Goal: Communication & Community: Answer question/provide support

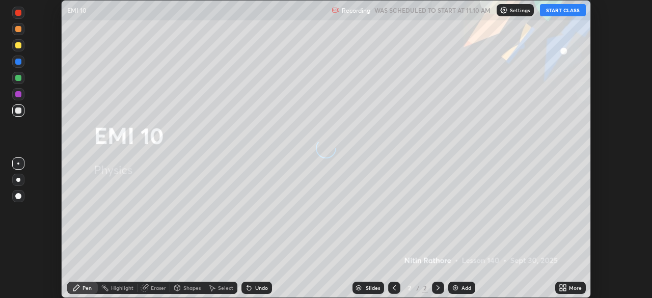
scroll to position [298, 652]
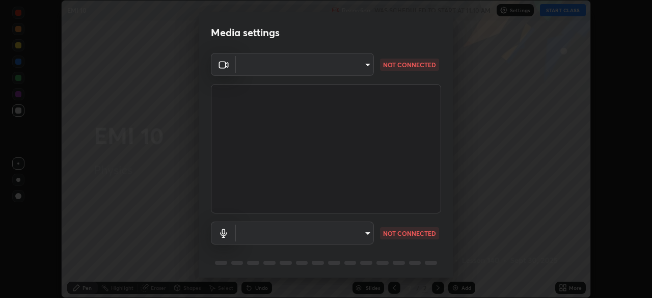
type input "c6d9f4fad3682c18dafb571cd2331b3ecaaf554884ec2734a231d331960bfaec"
click at [324, 239] on body "Erase all EMI 10 Recording WAS SCHEDULED TO START AT 11:10 AM Settings START CL…" at bounding box center [326, 149] width 652 height 298
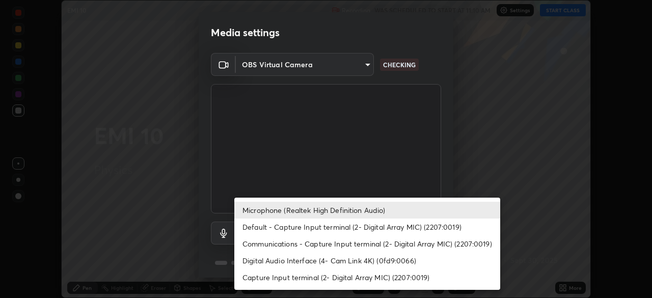
click at [309, 268] on li "Digital Audio Interface (4- Cam Link 4K) (0fd9:0066)" at bounding box center [367, 260] width 266 height 17
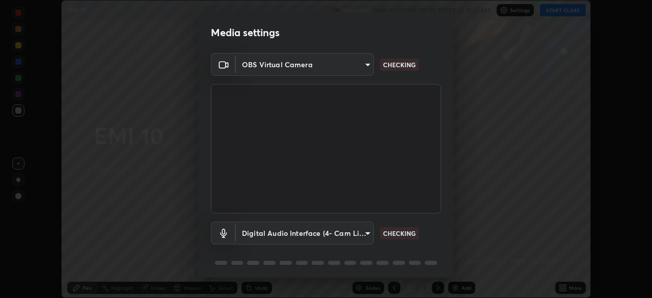
click at [313, 240] on body "Erase all EMI 10 Recording WAS SCHEDULED TO START AT 11:10 AM Settings START CL…" at bounding box center [326, 149] width 652 height 298
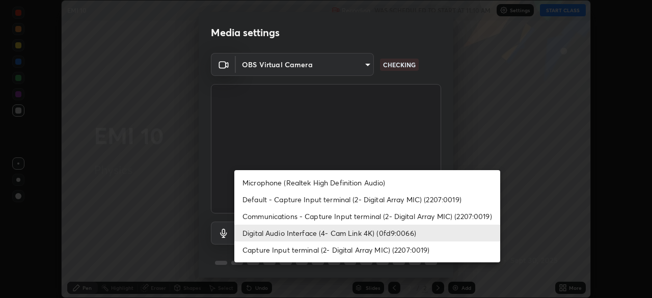
click at [305, 185] on li "Microphone (Realtek High Definition Audio)" at bounding box center [367, 182] width 266 height 17
type input "08d2579e0e28a31325e46f1a0935fd135ddd04ca2428966b5fd78fa4b1a724ef"
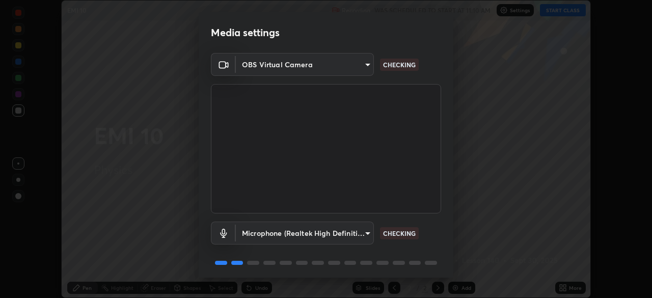
scroll to position [36, 0]
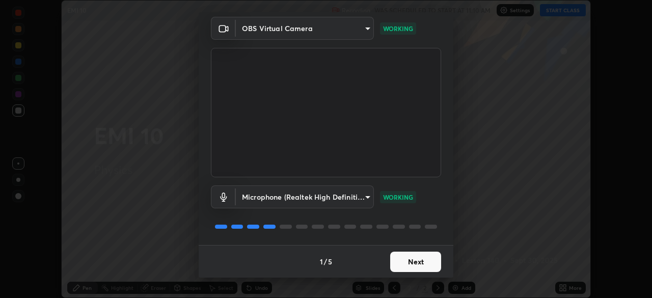
click at [416, 267] on button "Next" at bounding box center [415, 262] width 51 height 20
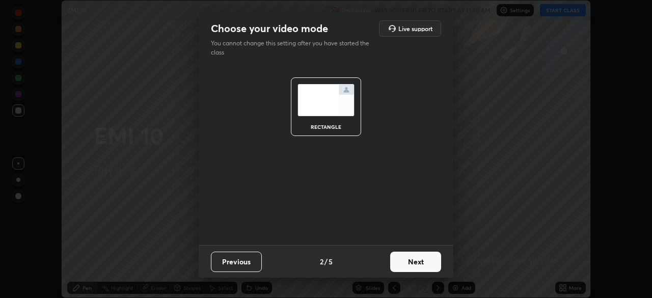
scroll to position [0, 0]
click at [416, 268] on button "Next" at bounding box center [415, 262] width 51 height 20
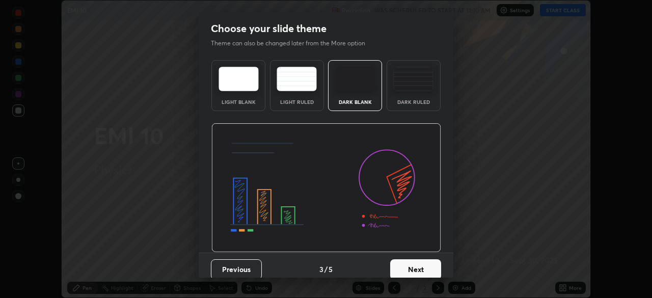
click at [418, 265] on button "Next" at bounding box center [415, 269] width 51 height 20
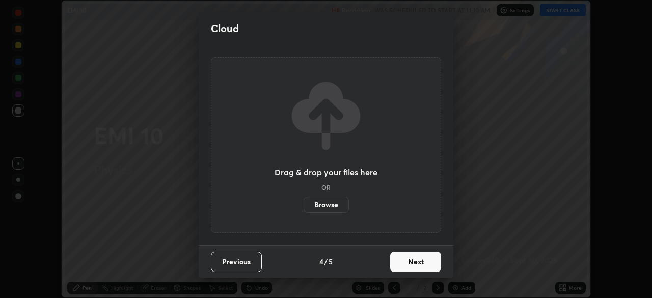
click at [417, 267] on button "Next" at bounding box center [415, 262] width 51 height 20
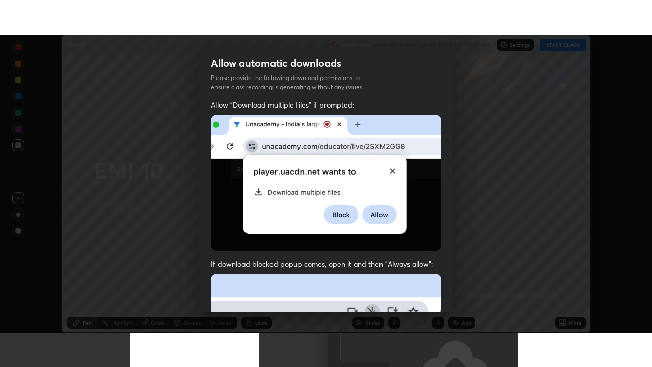
scroll to position [244, 0]
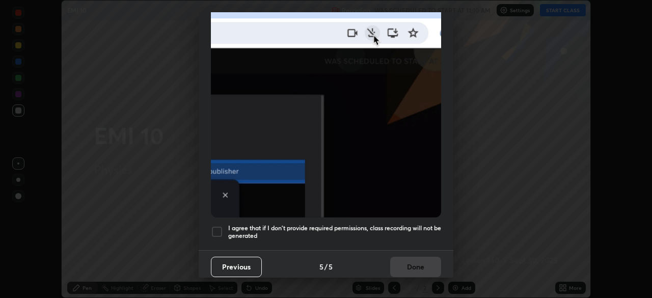
click at [333, 236] on div "Allow "Download multiple files" if prompted: If download blocked popup comes, o…" at bounding box center [326, 35] width 255 height 429
click at [219, 227] on div at bounding box center [217, 232] width 12 height 12
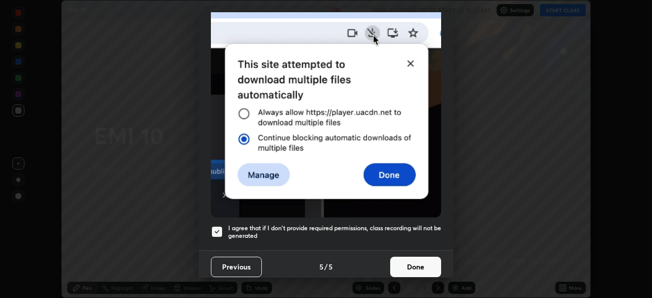
click at [410, 263] on button "Done" at bounding box center [415, 267] width 51 height 20
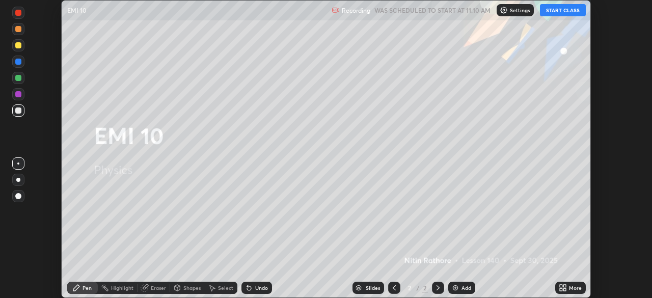
click at [565, 286] on icon at bounding box center [564, 286] width 3 height 3
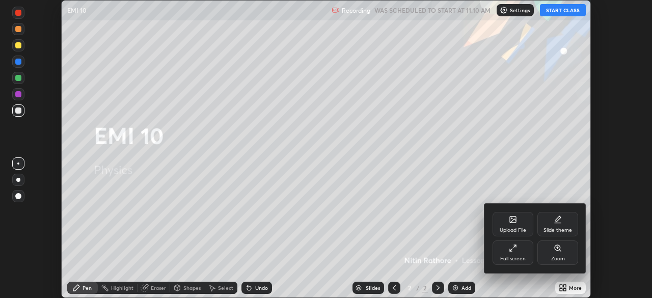
click at [522, 260] on div "Full screen" at bounding box center [512, 258] width 25 height 5
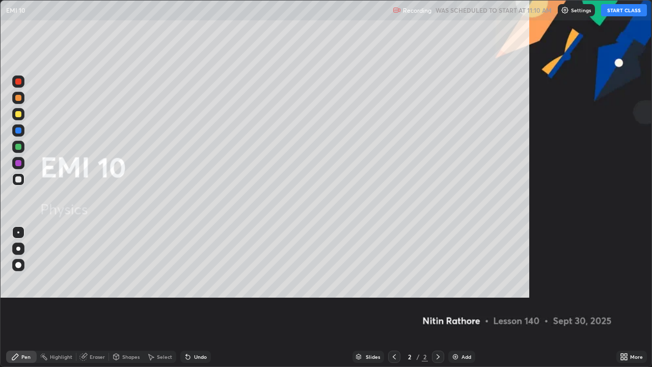
scroll to position [367, 652]
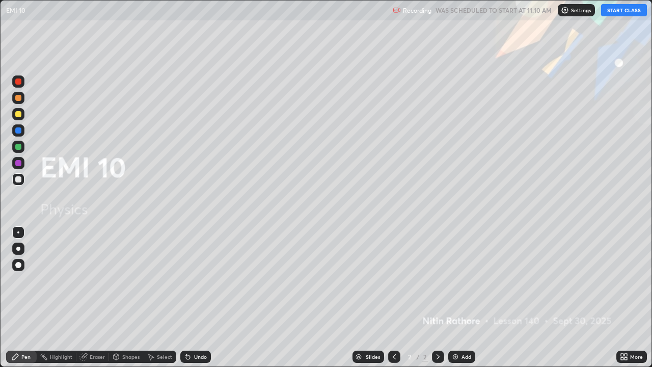
click at [608, 10] on button "START CLASS" at bounding box center [624, 10] width 46 height 12
click at [452, 298] on img at bounding box center [455, 357] width 8 height 8
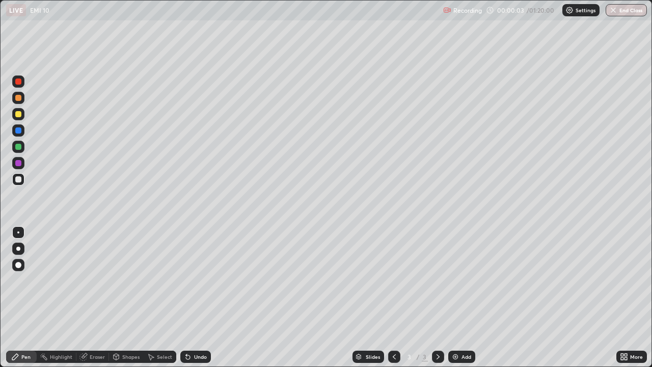
click at [17, 246] on div at bounding box center [18, 248] width 12 height 12
click at [133, 298] on div "Shapes" at bounding box center [130, 356] width 17 height 5
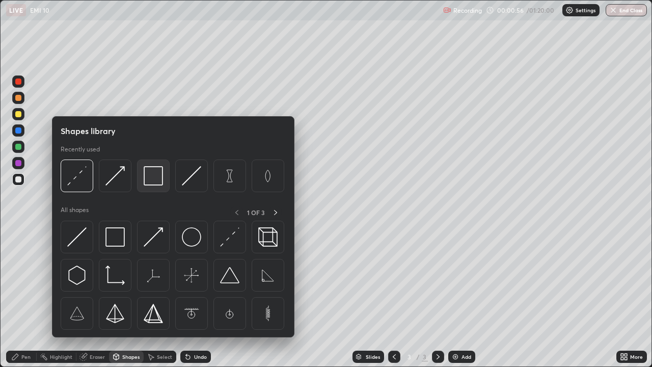
click at [152, 184] on img at bounding box center [153, 175] width 19 height 19
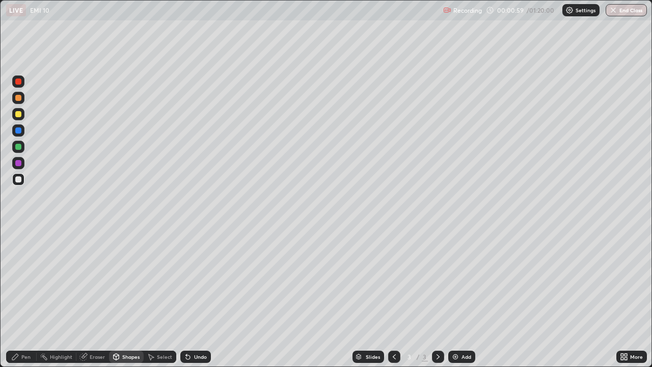
click at [96, 298] on div "Eraser" at bounding box center [97, 356] width 15 height 5
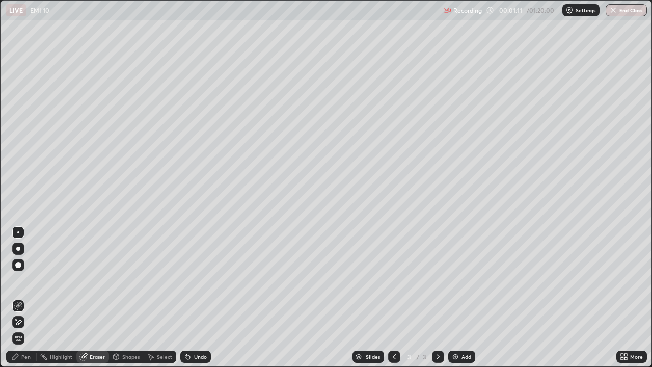
click at [122, 298] on div "Shapes" at bounding box center [130, 356] width 17 height 5
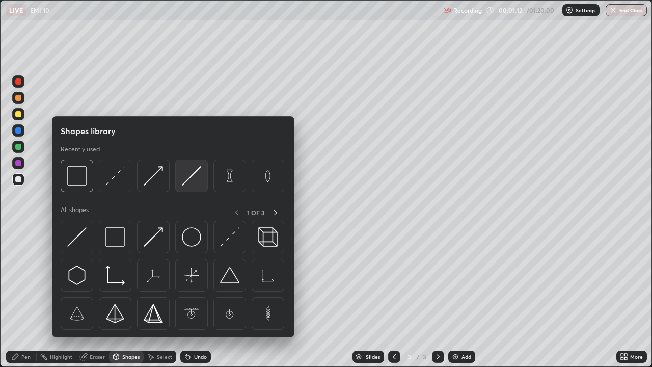
click at [196, 175] on img at bounding box center [191, 175] width 19 height 19
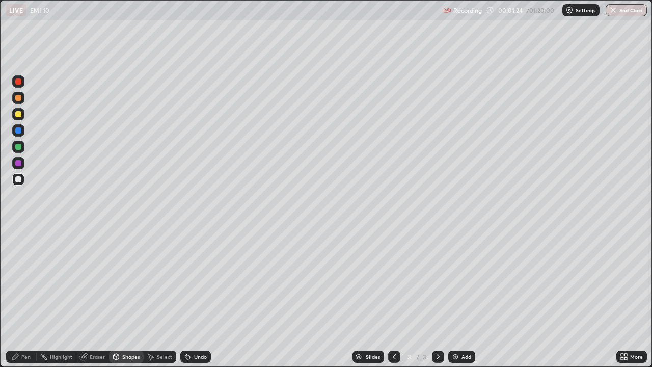
click at [89, 298] on div "Eraser" at bounding box center [92, 357] width 33 height 12
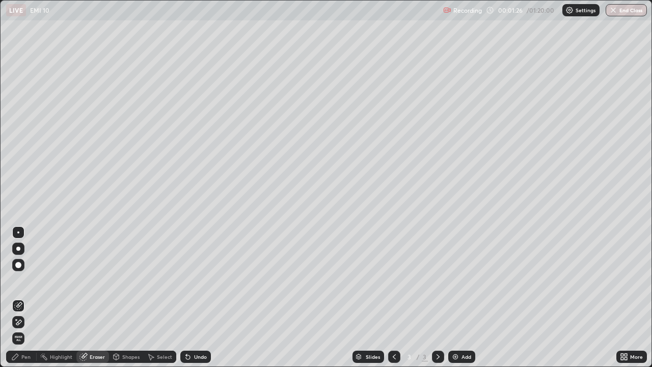
click at [19, 298] on div "Pen" at bounding box center [21, 357] width 31 height 12
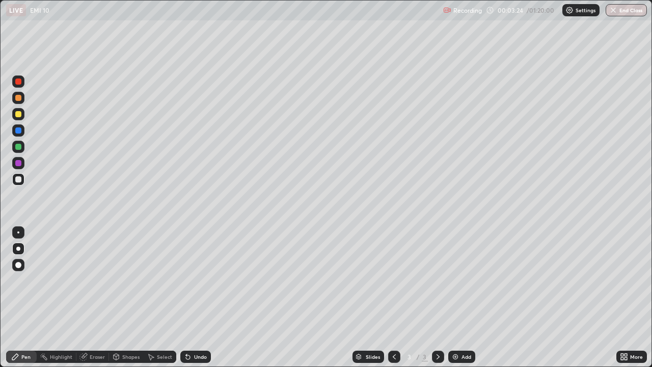
click at [21, 147] on div at bounding box center [18, 147] width 6 height 6
click at [17, 181] on div at bounding box center [18, 179] width 6 height 6
click at [17, 114] on div at bounding box center [18, 114] width 6 height 6
click at [17, 181] on div at bounding box center [18, 179] width 6 height 6
click at [16, 98] on div at bounding box center [18, 98] width 6 height 6
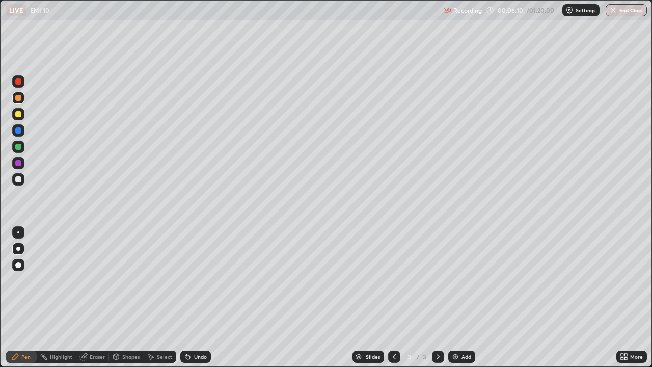
click at [18, 180] on div at bounding box center [18, 179] width 6 height 6
click at [17, 147] on div at bounding box center [18, 147] width 6 height 6
click at [22, 179] on div at bounding box center [18, 179] width 12 height 12
click at [463, 298] on div "Add" at bounding box center [467, 356] width 10 height 5
click at [122, 298] on div "Shapes" at bounding box center [130, 356] width 17 height 5
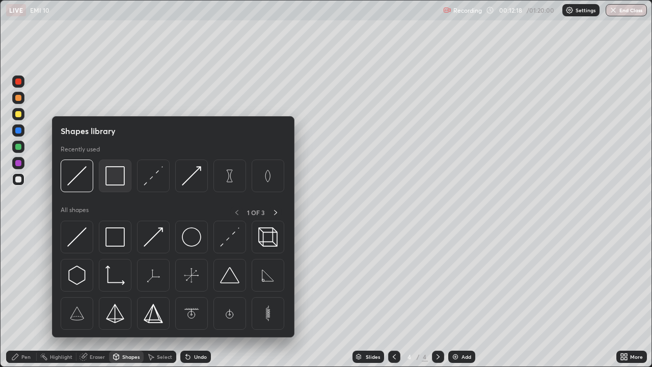
click at [114, 179] on img at bounding box center [114, 175] width 19 height 19
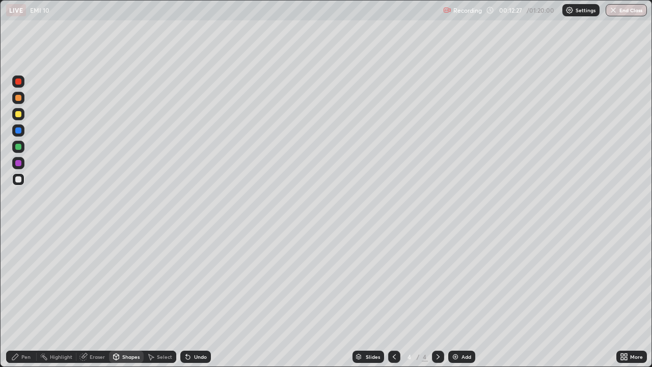
click at [95, 298] on div "Eraser" at bounding box center [97, 356] width 15 height 5
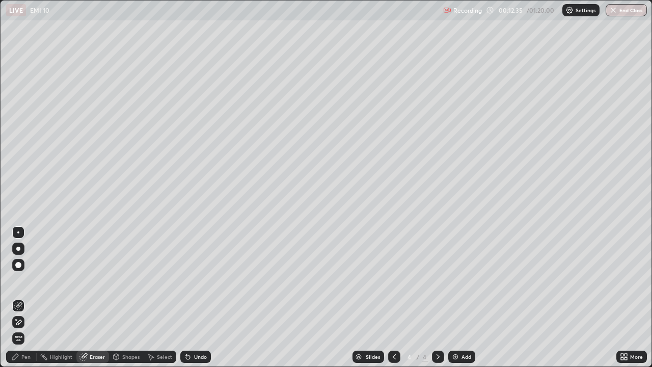
click at [127, 298] on div "Shapes" at bounding box center [130, 356] width 17 height 5
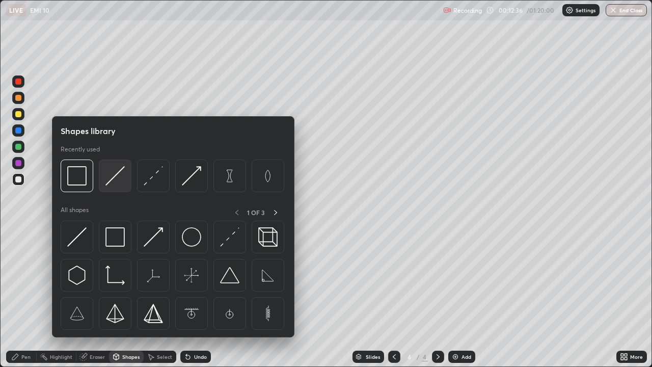
click at [118, 184] on img at bounding box center [114, 175] width 19 height 19
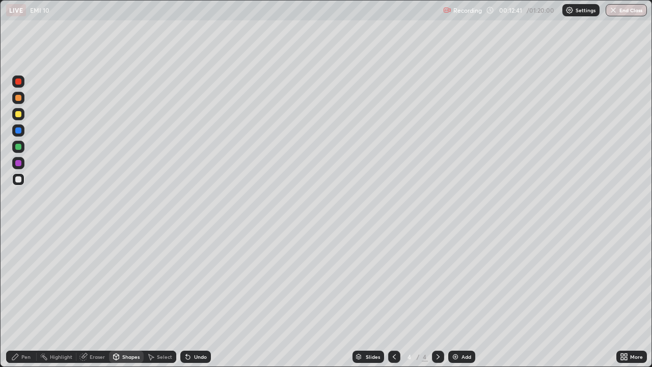
click at [21, 298] on div "Pen" at bounding box center [25, 356] width 9 height 5
click at [17, 150] on div at bounding box center [18, 147] width 12 height 12
click at [167, 298] on div "Select" at bounding box center [164, 356] width 15 height 5
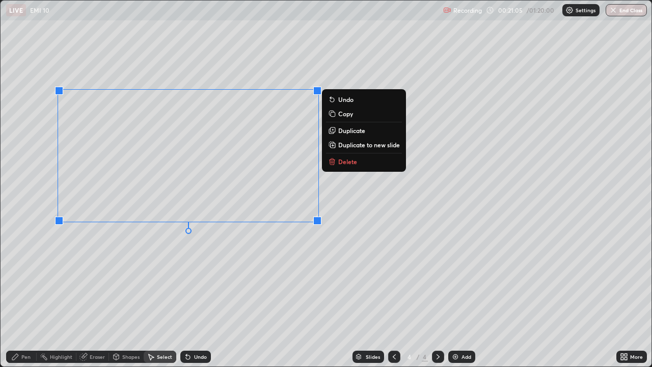
click at [199, 298] on div "Undo" at bounding box center [200, 356] width 13 height 5
click at [357, 145] on p "Duplicate to new slide" at bounding box center [369, 145] width 62 height 8
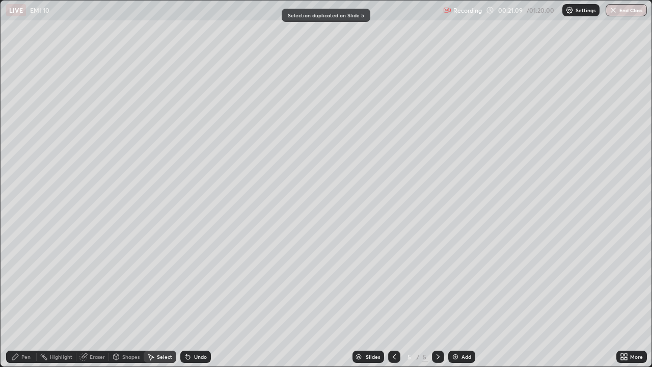
click at [392, 298] on icon at bounding box center [394, 357] width 8 height 8
click at [16, 298] on icon at bounding box center [15, 357] width 6 height 6
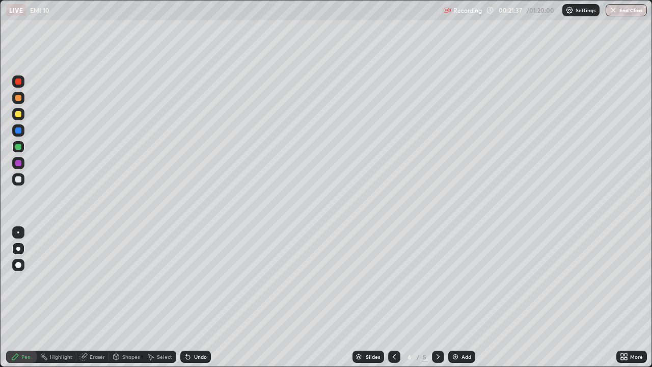
click at [196, 298] on div "Undo" at bounding box center [200, 356] width 13 height 5
click at [197, 298] on div "Undo" at bounding box center [195, 357] width 31 height 12
click at [195, 298] on div "Undo" at bounding box center [195, 357] width 31 height 12
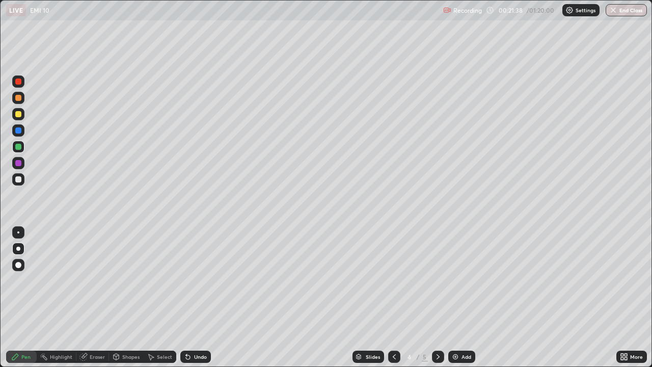
click at [196, 298] on div "Undo" at bounding box center [195, 357] width 31 height 12
click at [197, 298] on div "Undo" at bounding box center [195, 357] width 31 height 12
click at [195, 298] on div "Undo" at bounding box center [195, 357] width 31 height 12
click at [194, 298] on div "Undo" at bounding box center [200, 356] width 13 height 5
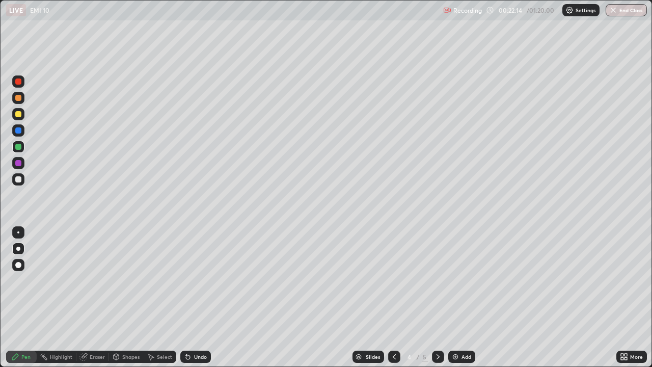
click at [202, 298] on div "Undo" at bounding box center [195, 357] width 31 height 12
click at [199, 298] on div "Undo" at bounding box center [195, 357] width 31 height 12
click at [197, 298] on div "Undo" at bounding box center [195, 357] width 31 height 12
click at [196, 298] on div "Undo" at bounding box center [195, 357] width 31 height 12
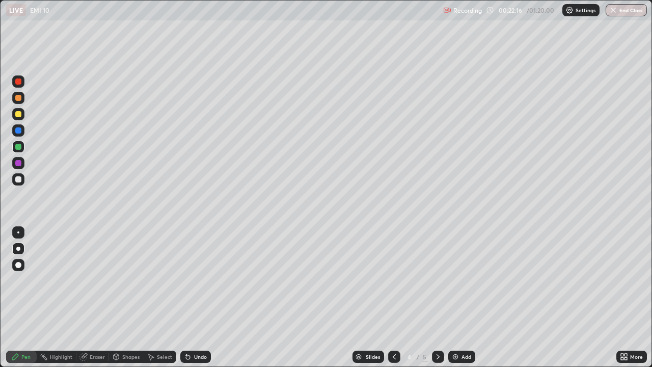
click at [198, 298] on div "Undo" at bounding box center [195, 357] width 31 height 12
click at [197, 298] on div "Undo" at bounding box center [195, 357] width 31 height 12
click at [196, 298] on div "Undo" at bounding box center [195, 357] width 31 height 12
click at [13, 179] on div at bounding box center [18, 179] width 12 height 12
click at [199, 298] on div "Undo" at bounding box center [200, 356] width 13 height 5
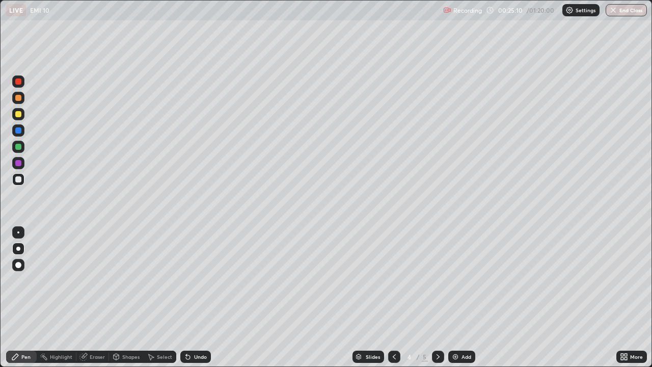
click at [92, 298] on div "Eraser" at bounding box center [97, 356] width 15 height 5
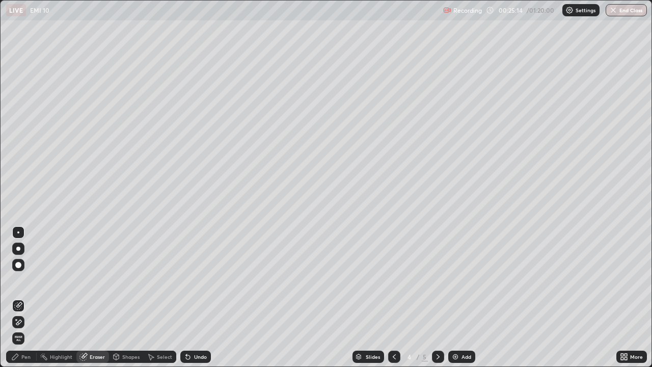
click at [24, 298] on div "Pen" at bounding box center [25, 356] width 9 height 5
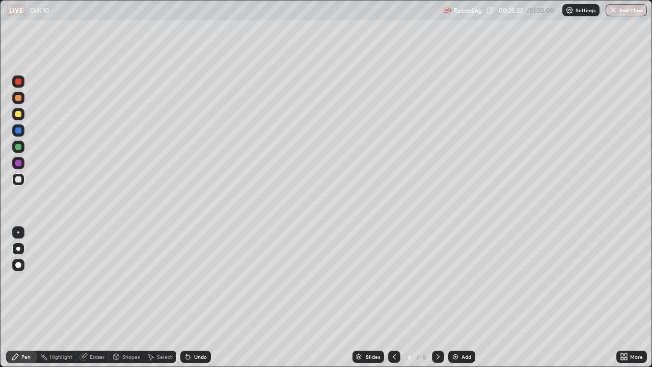
click at [18, 116] on div at bounding box center [18, 114] width 6 height 6
click at [21, 182] on div at bounding box center [18, 179] width 12 height 12
click at [194, 298] on div "Undo" at bounding box center [200, 356] width 13 height 5
click at [126, 298] on div "Shapes" at bounding box center [130, 356] width 17 height 5
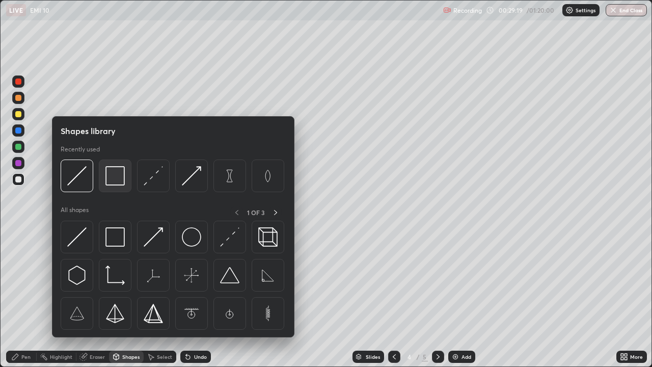
click at [114, 174] on img at bounding box center [114, 175] width 19 height 19
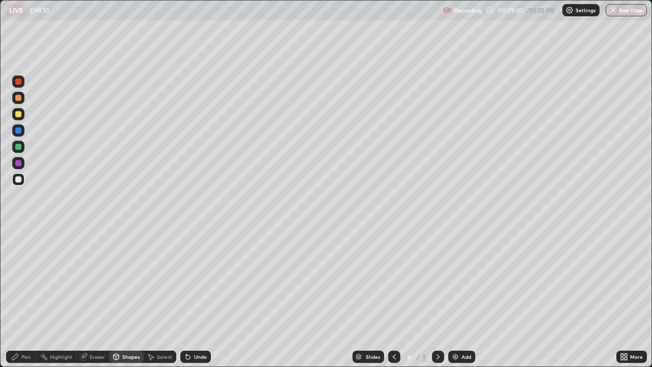
click at [18, 116] on div at bounding box center [18, 114] width 6 height 6
click at [29, 298] on div "Pen" at bounding box center [25, 356] width 9 height 5
click at [19, 180] on div at bounding box center [18, 179] width 6 height 6
click at [25, 298] on div "Pen" at bounding box center [25, 356] width 9 height 5
click at [440, 298] on icon at bounding box center [438, 357] width 8 height 8
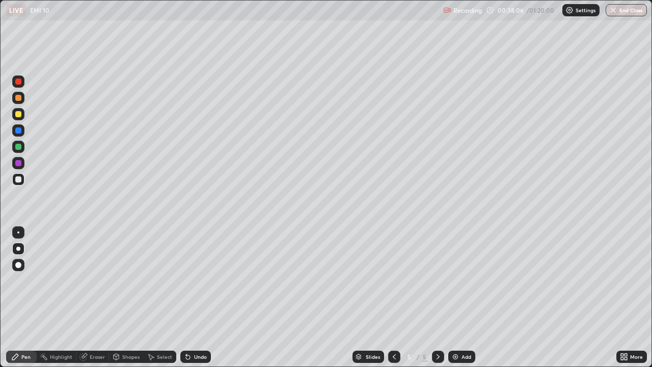
click at [456, 298] on img at bounding box center [455, 357] width 8 height 8
click at [456, 298] on div "Add" at bounding box center [461, 357] width 27 height 12
click at [18, 298] on icon at bounding box center [15, 357] width 8 height 8
click at [129, 298] on div "Shapes" at bounding box center [126, 357] width 35 height 12
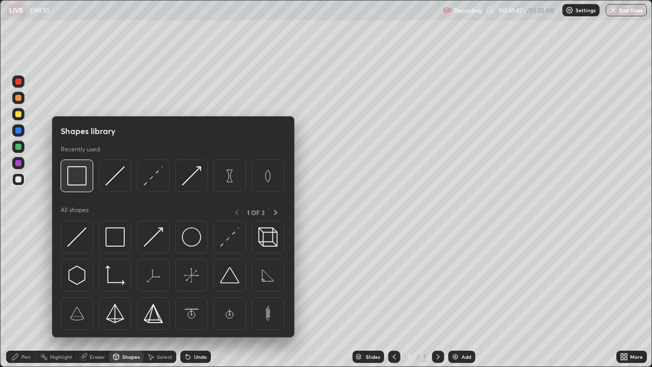
click at [78, 180] on img at bounding box center [76, 175] width 19 height 19
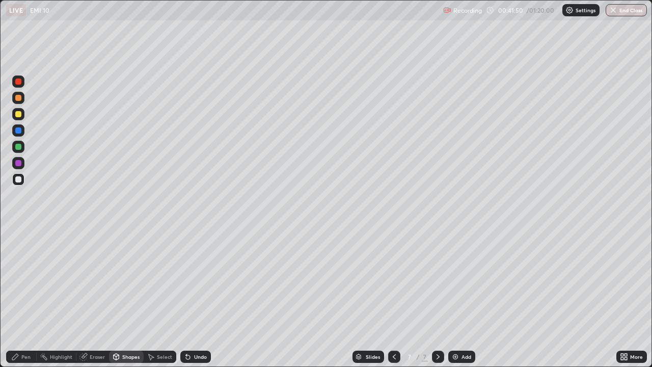
click at [22, 298] on div "Pen" at bounding box center [25, 356] width 9 height 5
click at [127, 298] on div "Shapes" at bounding box center [130, 356] width 17 height 5
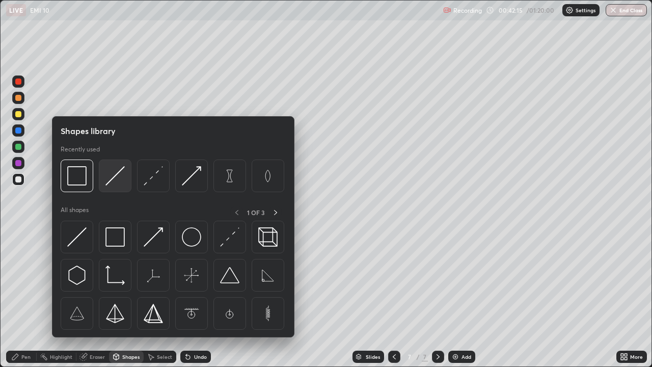
click at [119, 180] on img at bounding box center [114, 175] width 19 height 19
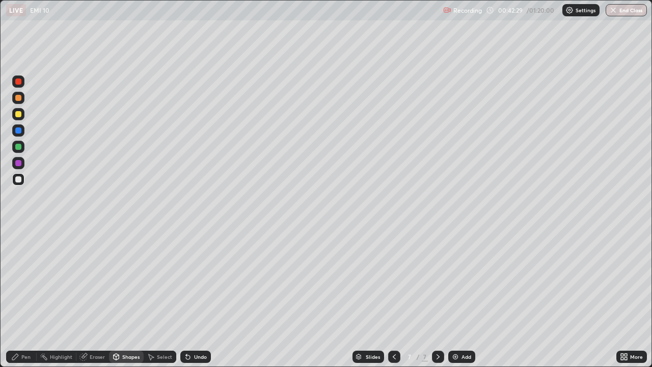
click at [22, 298] on div "Pen" at bounding box center [25, 356] width 9 height 5
click at [199, 298] on div "Undo" at bounding box center [200, 356] width 13 height 5
click at [133, 298] on div "Shapes" at bounding box center [130, 356] width 17 height 5
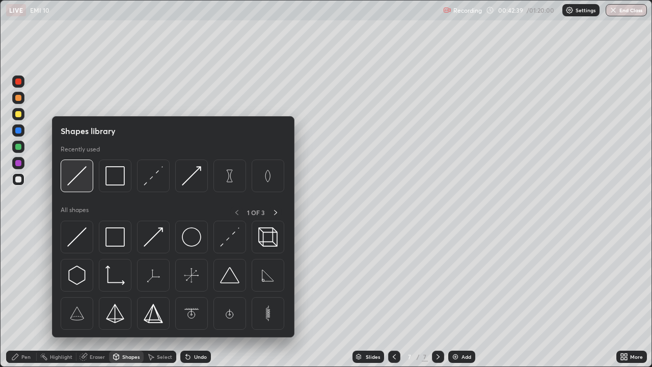
click at [84, 183] on img at bounding box center [76, 175] width 19 height 19
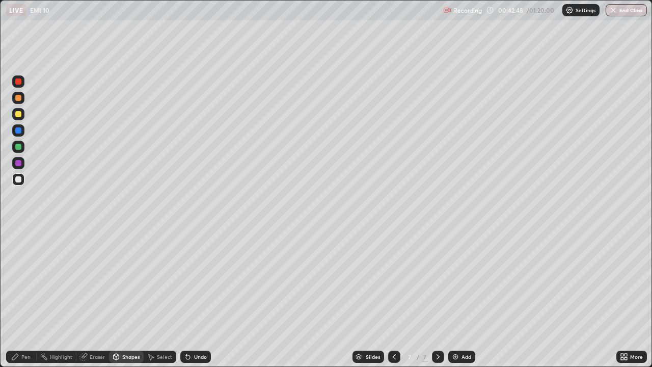
click at [94, 298] on div "Eraser" at bounding box center [97, 356] width 15 height 5
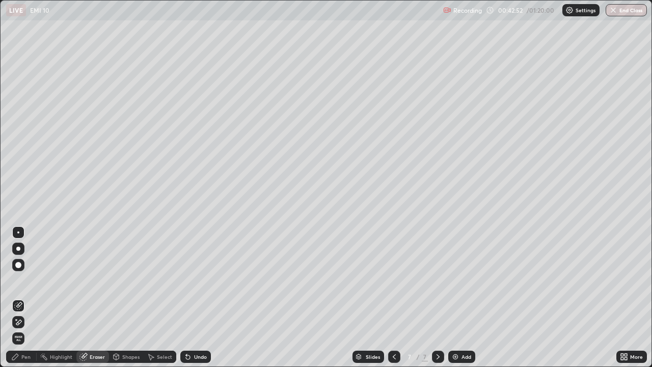
click at [126, 298] on div "Shapes" at bounding box center [130, 356] width 17 height 5
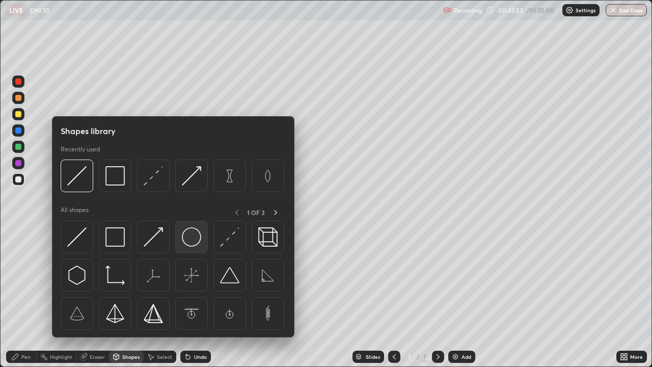
click at [188, 234] on img at bounding box center [191, 236] width 19 height 19
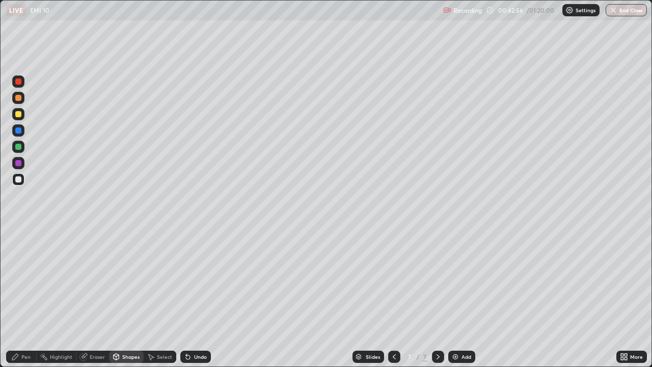
click at [28, 298] on div "Pen" at bounding box center [25, 356] width 9 height 5
click at [122, 298] on div "Shapes" at bounding box center [130, 356] width 17 height 5
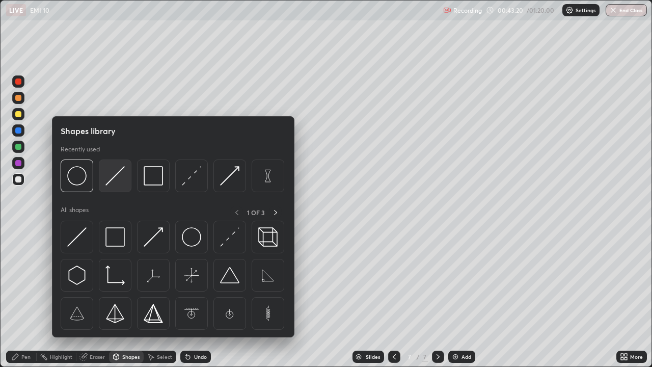
click at [117, 182] on img at bounding box center [114, 175] width 19 height 19
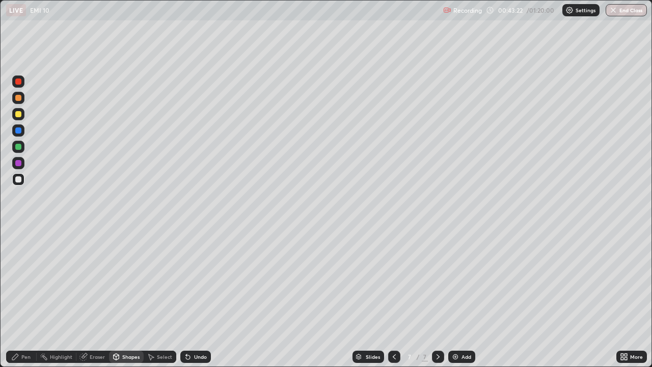
click at [14, 298] on div "Pen" at bounding box center [21, 357] width 31 height 12
click at [14, 148] on div at bounding box center [18, 147] width 12 height 12
click at [16, 179] on div at bounding box center [18, 179] width 6 height 6
click at [456, 298] on div "Add" at bounding box center [461, 357] width 27 height 12
click at [392, 298] on icon at bounding box center [394, 357] width 8 height 8
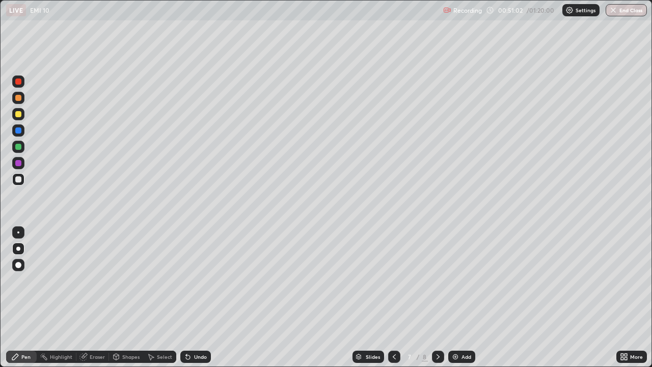
click at [90, 298] on div "Eraser" at bounding box center [97, 356] width 15 height 5
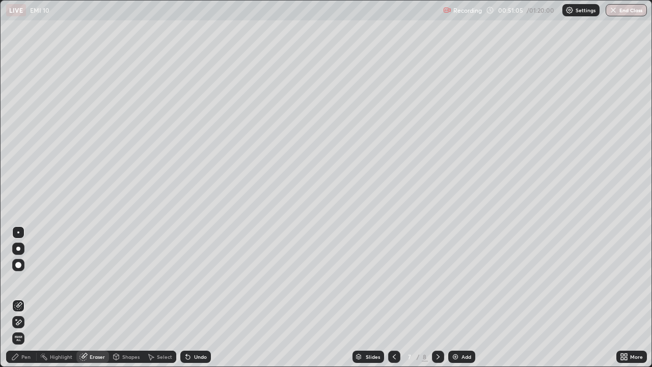
click at [27, 298] on div "Pen" at bounding box center [25, 356] width 9 height 5
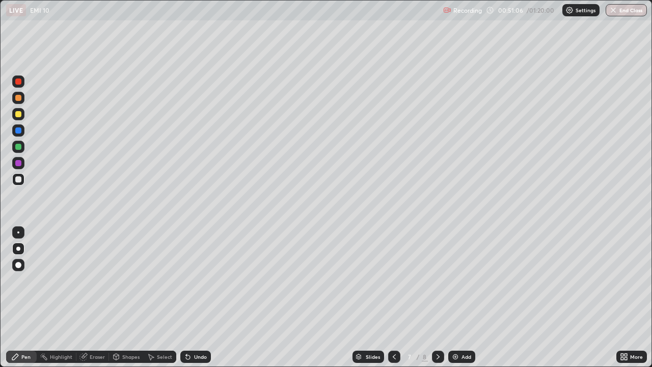
click at [193, 298] on div "Undo" at bounding box center [195, 357] width 31 height 12
click at [198, 298] on div "Undo" at bounding box center [200, 356] width 13 height 5
click at [200, 298] on div "Undo" at bounding box center [200, 356] width 13 height 5
click at [89, 298] on div "Eraser" at bounding box center [92, 357] width 33 height 12
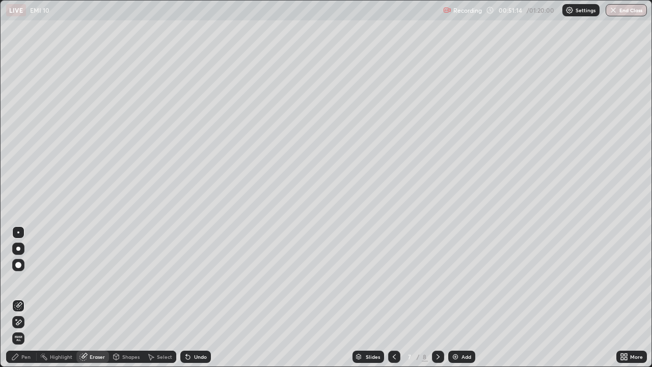
click at [22, 298] on div "Pen" at bounding box center [25, 356] width 9 height 5
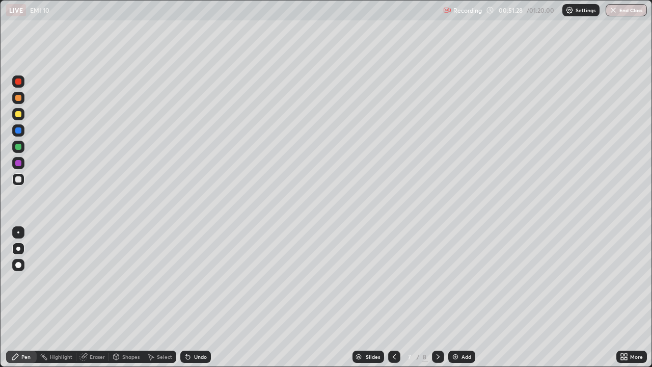
click at [438, 298] on icon at bounding box center [438, 357] width 8 height 8
click at [395, 298] on icon at bounding box center [394, 357] width 8 height 8
click at [435, 298] on icon at bounding box center [438, 357] width 8 height 8
click at [133, 298] on div "Shapes" at bounding box center [130, 356] width 17 height 5
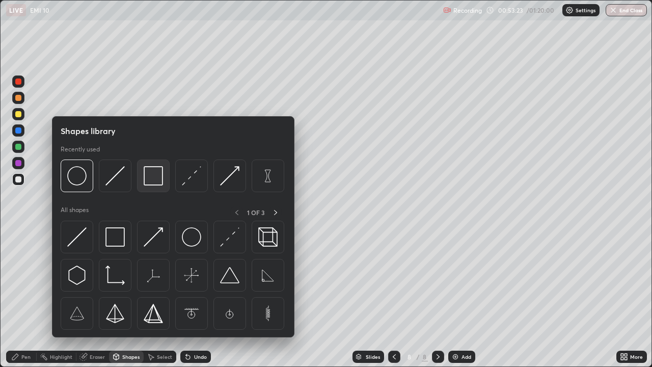
click at [157, 179] on img at bounding box center [153, 175] width 19 height 19
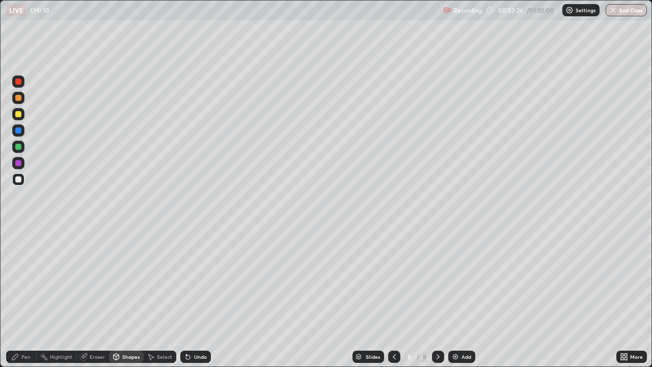
click at [26, 298] on div "Pen" at bounding box center [25, 356] width 9 height 5
click at [131, 298] on div "Shapes" at bounding box center [126, 357] width 35 height 12
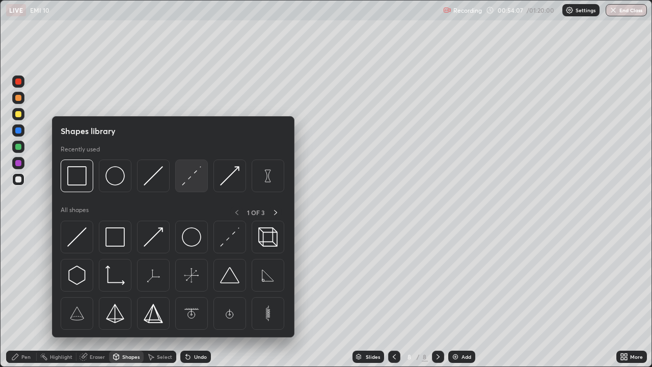
click at [187, 180] on img at bounding box center [191, 175] width 19 height 19
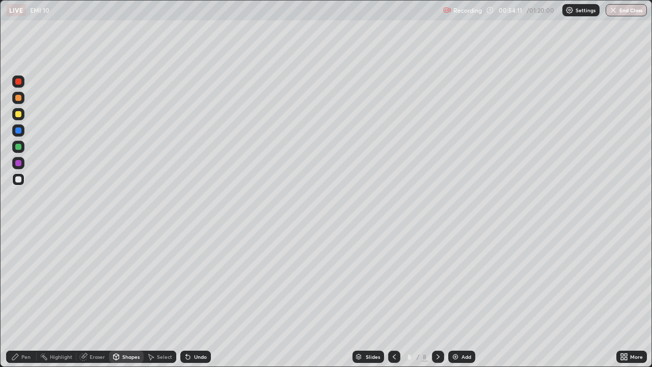
click at [19, 298] on icon at bounding box center [15, 357] width 8 height 8
click at [128, 298] on div "Shapes" at bounding box center [130, 356] width 17 height 5
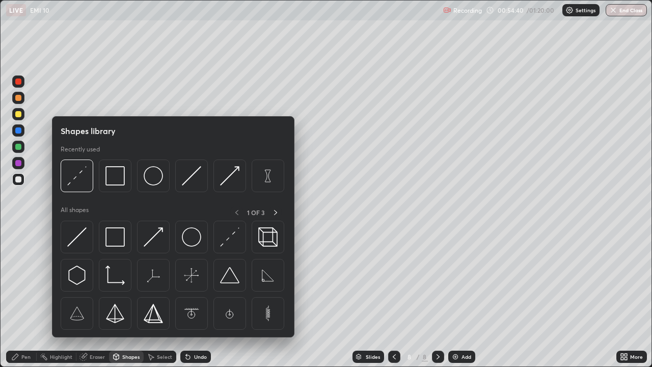
click at [117, 181] on img at bounding box center [114, 175] width 19 height 19
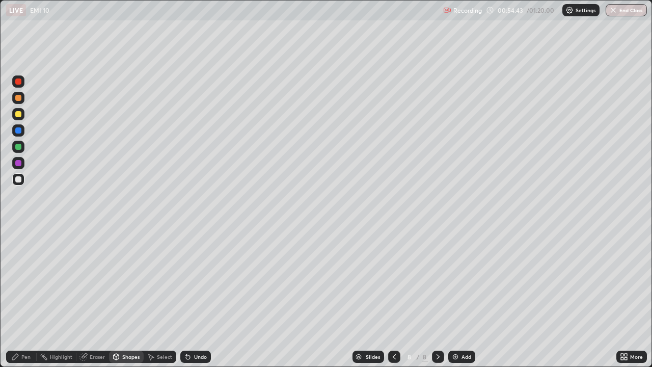
click at [28, 298] on div "Pen" at bounding box center [25, 356] width 9 height 5
click at [19, 114] on div at bounding box center [18, 114] width 6 height 6
click at [19, 179] on div at bounding box center [18, 179] width 6 height 6
click at [19, 151] on div at bounding box center [18, 147] width 12 height 12
click at [515, 298] on div "Slides 8 / 8 Add" at bounding box center [414, 356] width 406 height 20
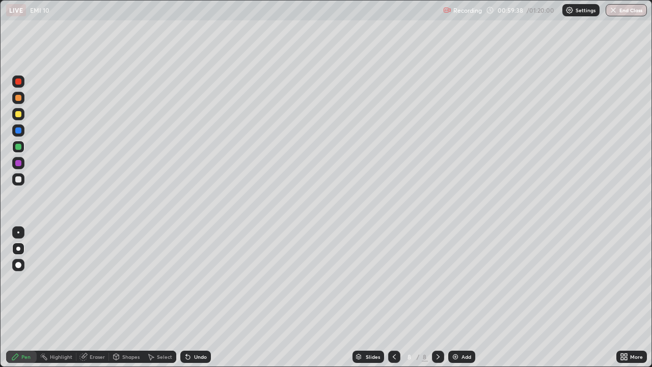
click at [21, 177] on div at bounding box center [18, 179] width 12 height 12
click at [13, 181] on div at bounding box center [18, 179] width 12 height 12
click at [462, 298] on div "Add" at bounding box center [467, 356] width 10 height 5
click at [393, 298] on icon at bounding box center [394, 357] width 8 height 8
click at [457, 298] on img at bounding box center [455, 357] width 8 height 8
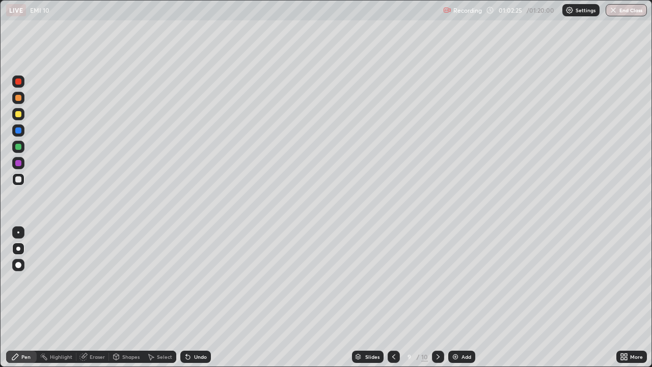
click at [125, 298] on div "Shapes" at bounding box center [130, 356] width 17 height 5
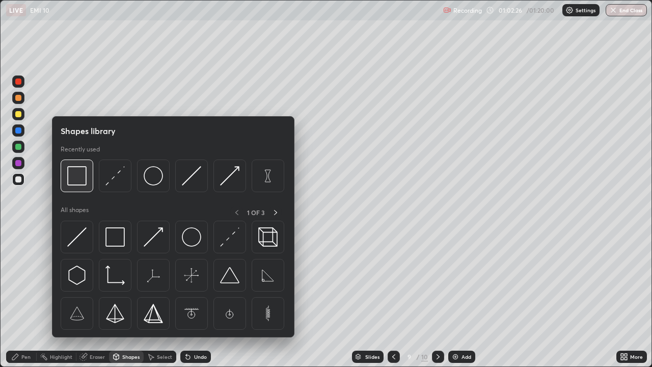
click at [83, 179] on img at bounding box center [76, 175] width 19 height 19
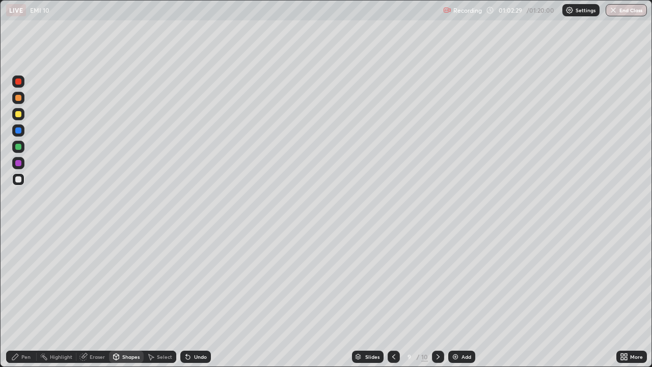
click at [18, 149] on div at bounding box center [18, 147] width 6 height 6
click at [24, 298] on div "Pen" at bounding box center [25, 356] width 9 height 5
click at [19, 178] on div at bounding box center [18, 179] width 6 height 6
click at [195, 298] on div "Undo" at bounding box center [200, 356] width 13 height 5
click at [194, 298] on div "Undo" at bounding box center [200, 356] width 13 height 5
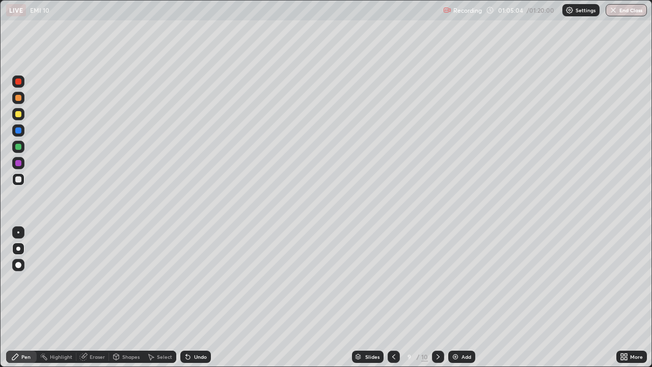
click at [194, 298] on div "Undo" at bounding box center [200, 356] width 13 height 5
click at [192, 298] on div "Undo" at bounding box center [195, 357] width 31 height 12
click at [198, 298] on div "Undo" at bounding box center [200, 356] width 13 height 5
click at [196, 298] on div "Undo" at bounding box center [200, 356] width 13 height 5
click at [195, 298] on div "Undo" at bounding box center [200, 356] width 13 height 5
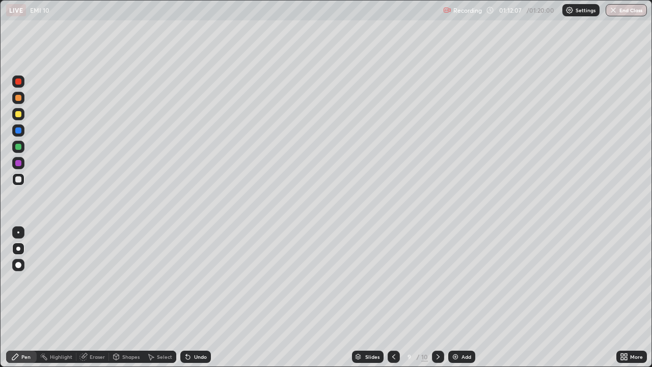
click at [460, 298] on div "Add" at bounding box center [461, 357] width 27 height 12
click at [198, 298] on div "Undo" at bounding box center [200, 356] width 13 height 5
click at [126, 298] on div "Shapes" at bounding box center [130, 356] width 17 height 5
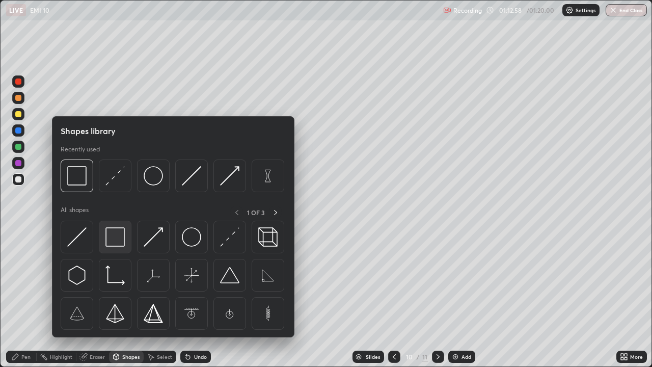
click at [116, 228] on img at bounding box center [114, 236] width 19 height 19
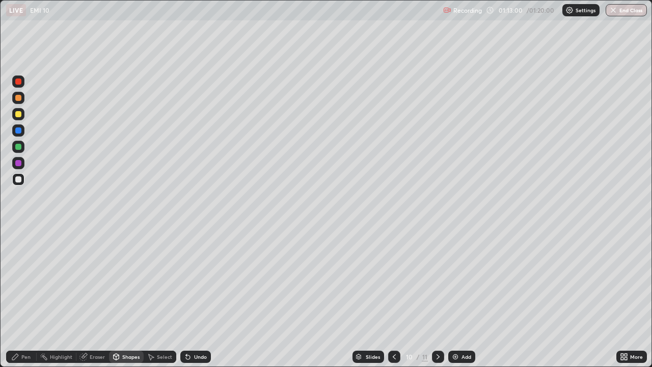
click at [10, 298] on div "Pen" at bounding box center [21, 357] width 31 height 12
click at [119, 298] on icon at bounding box center [116, 357] width 8 height 8
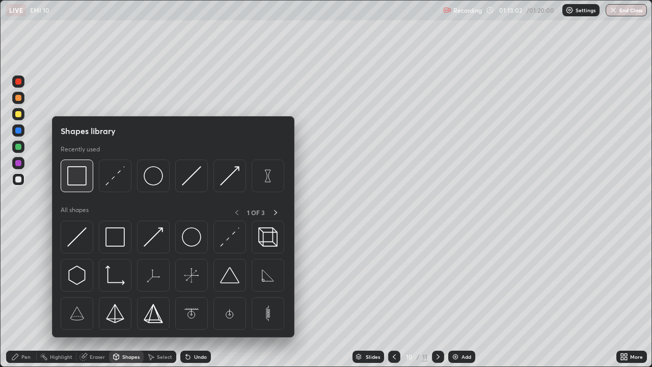
click at [75, 181] on img at bounding box center [76, 175] width 19 height 19
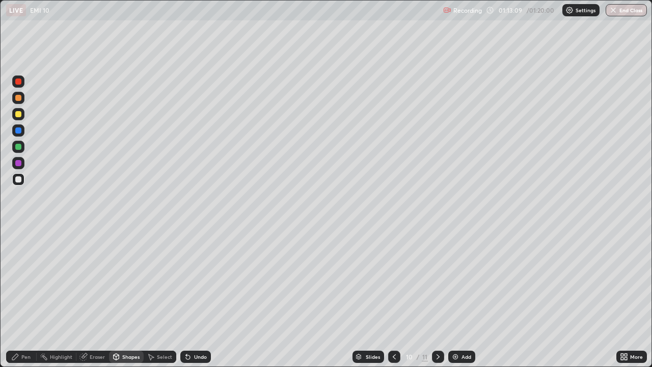
click at [28, 298] on div "Pen" at bounding box center [25, 356] width 9 height 5
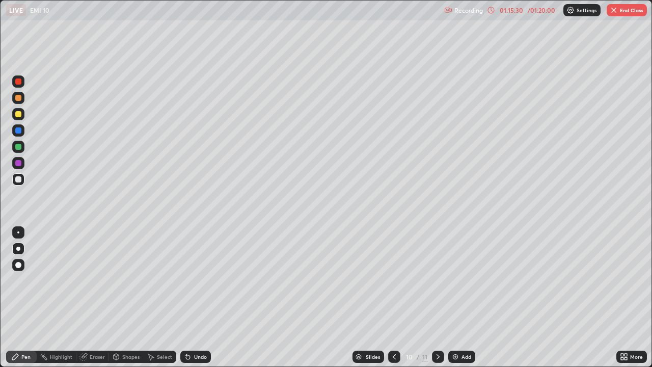
click at [22, 150] on div at bounding box center [18, 147] width 12 height 12
click at [627, 11] on button "End Class" at bounding box center [627, 10] width 40 height 12
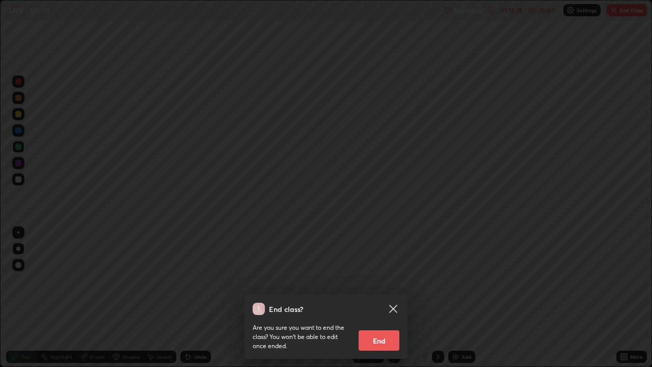
click at [385, 298] on button "End" at bounding box center [379, 340] width 41 height 20
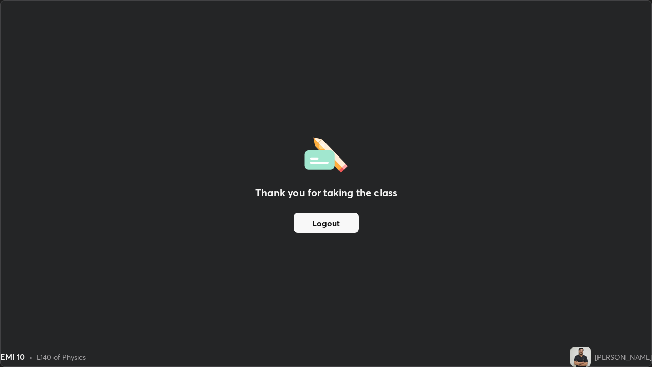
click at [347, 225] on button "Logout" at bounding box center [326, 222] width 65 height 20
